Goal: Navigation & Orientation: Understand site structure

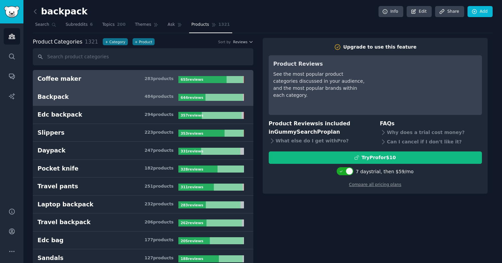
click at [124, 100] on h3 "Backpack 484 product s" at bounding box center [107, 97] width 141 height 8
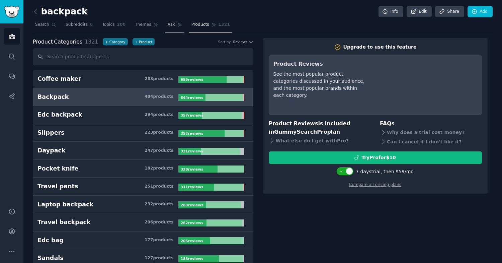
click at [168, 25] on span "Ask" at bounding box center [171, 25] width 7 height 6
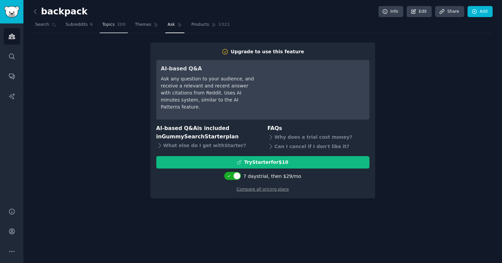
click at [114, 29] on link "Topics 200" at bounding box center [114, 26] width 28 height 14
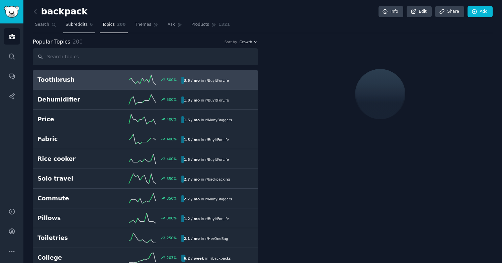
click at [77, 28] on link "Subreddits 6" at bounding box center [79, 26] width 32 height 14
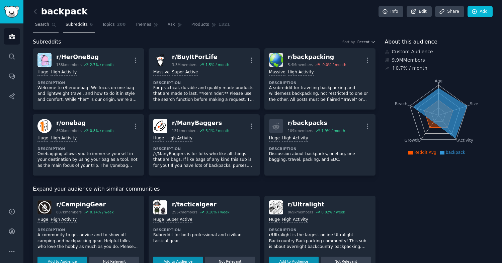
click at [45, 25] on span "Search" at bounding box center [42, 25] width 14 height 6
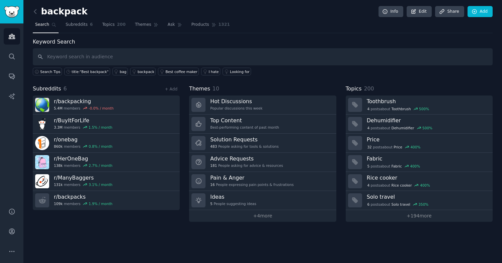
click at [40, 11] on link at bounding box center [37, 11] width 8 height 11
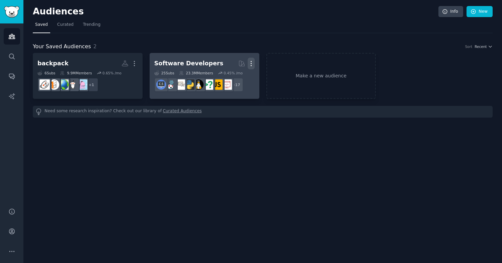
click at [252, 64] on icon "button" at bounding box center [251, 63] width 7 height 7
click at [192, 62] on div "Software Developers" at bounding box center [188, 63] width 69 height 8
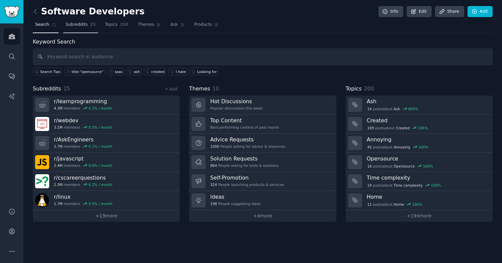
click at [86, 29] on link "Subreddits 25" at bounding box center [80, 26] width 35 height 14
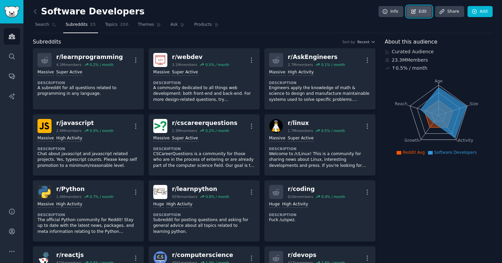
click at [419, 16] on link "Edit" at bounding box center [418, 11] width 25 height 11
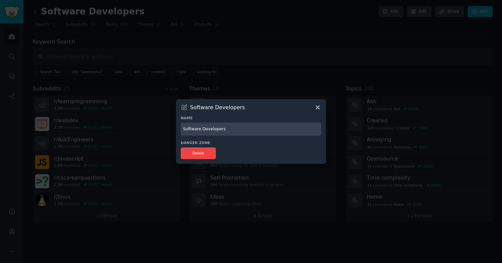
click at [318, 108] on icon at bounding box center [318, 108] width 4 height 4
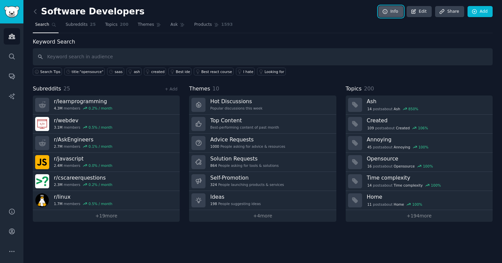
click at [394, 13] on link "Info" at bounding box center [390, 11] width 25 height 11
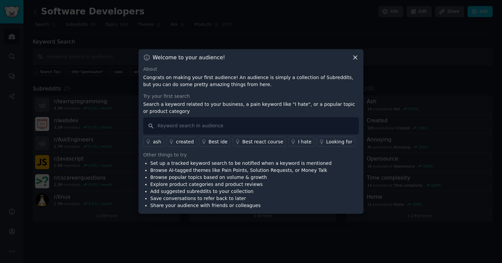
click at [208, 87] on p "Congrats on making your first audience! An audience is simply a collection of S…" at bounding box center [250, 81] width 215 height 14
click at [183, 127] on input "text" at bounding box center [250, 125] width 215 height 17
click at [199, 178] on li "Browse popular topics based on volume & growth" at bounding box center [240, 177] width 181 height 7
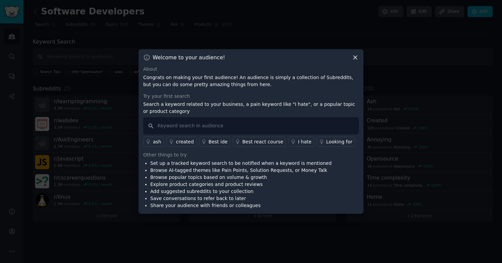
click at [199, 178] on li "Browse popular topics based on volume & growth" at bounding box center [240, 177] width 181 height 7
click at [203, 175] on li "Browse popular topics based on volume & growth" at bounding box center [240, 177] width 181 height 7
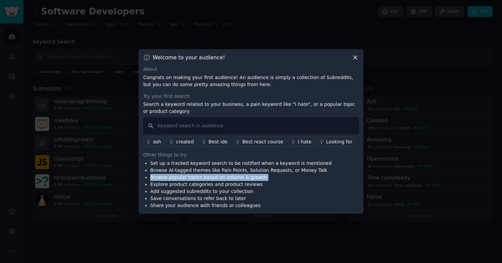
click at [212, 174] on li "Browse popular topics based on volume & growth" at bounding box center [240, 177] width 181 height 7
click at [357, 58] on icon at bounding box center [355, 57] width 7 height 7
